Goal: Find specific page/section: Find specific page/section

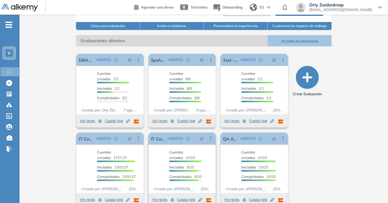
scroll to position [82, 0]
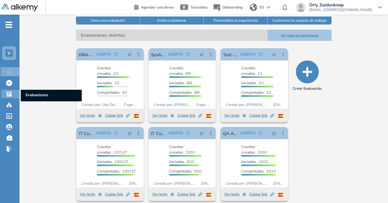
click at [13, 95] on div at bounding box center [9, 93] width 7 height 7
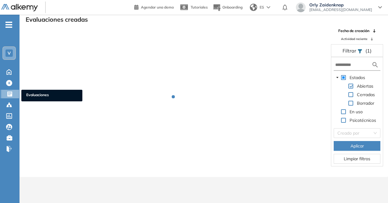
scroll to position [15, 0]
click at [32, 93] on span "Evaluaciones" at bounding box center [51, 95] width 51 height 7
click at [35, 91] on ul "Evaluaciones" at bounding box center [51, 96] width 61 height 12
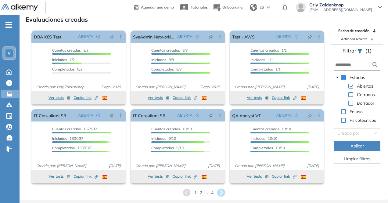
click at [223, 192] on icon at bounding box center [221, 193] width 10 height 10
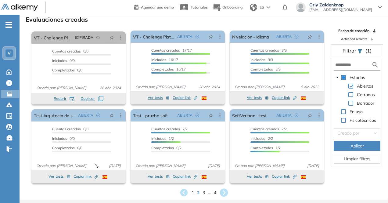
click at [225, 192] on icon at bounding box center [224, 193] width 10 height 10
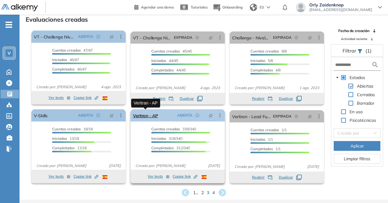
click at [154, 115] on link "Veritran - AP" at bounding box center [145, 115] width 25 height 12
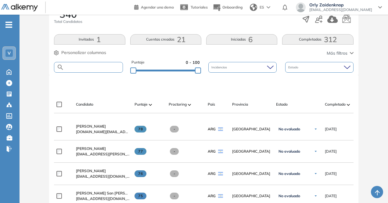
click at [86, 68] on input "text" at bounding box center [93, 67] width 58 height 5
type input "*****"
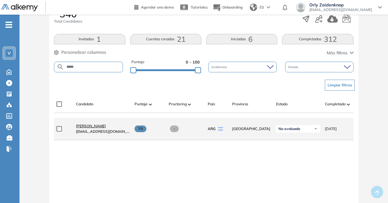
click at [86, 128] on span "[PERSON_NAME]" at bounding box center [91, 126] width 30 height 5
